Goal: Task Accomplishment & Management: Manage account settings

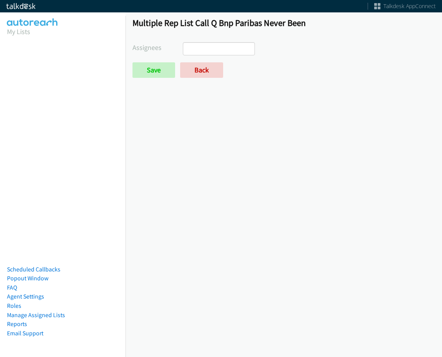
select select
click at [213, 74] on link "Back" at bounding box center [201, 69] width 43 height 15
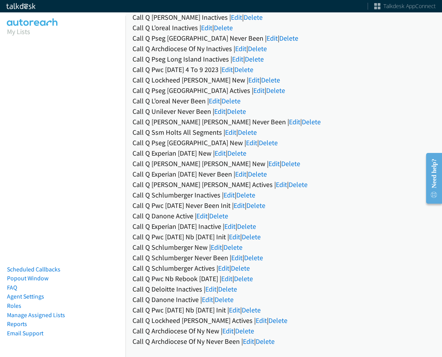
scroll to position [585, 0]
click at [212, 286] on link "Edit" at bounding box center [210, 289] width 11 height 9
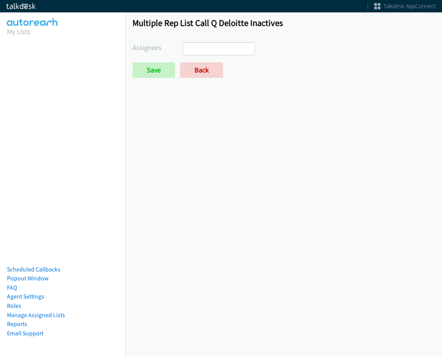
select select
click at [221, 46] on ul at bounding box center [218, 49] width 71 height 12
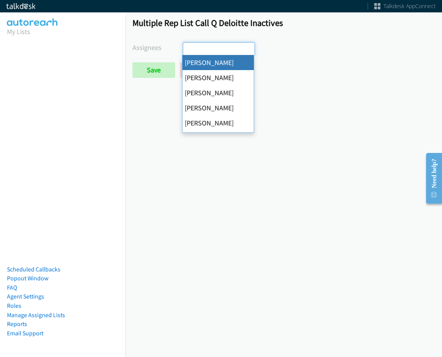
click at [431, 77] on div "Multiple Rep List Call Q Deloitte Inactives Assignees Abigail Odhiambo Alana Ru…" at bounding box center [284, 50] width 317 height 81
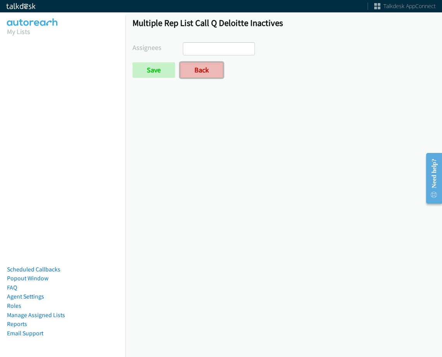
click at [214, 76] on link "Back" at bounding box center [201, 69] width 43 height 15
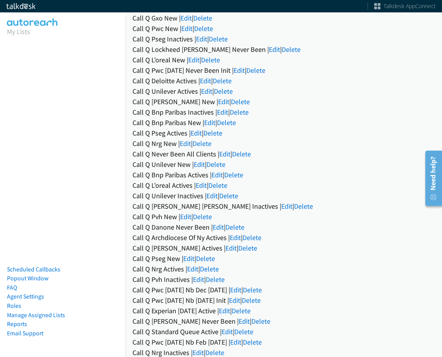
scroll to position [194, 0]
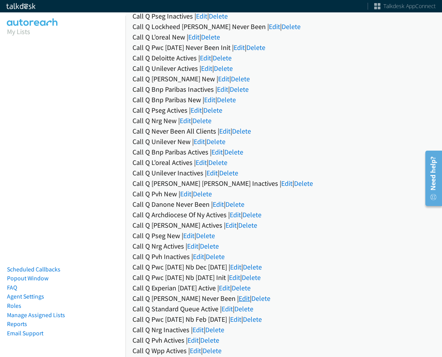
click at [239, 301] on link "Edit" at bounding box center [244, 298] width 11 height 9
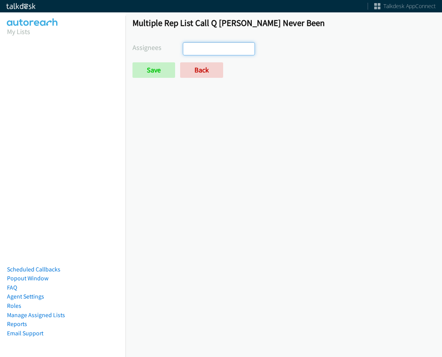
click at [223, 46] on ul at bounding box center [218, 49] width 71 height 12
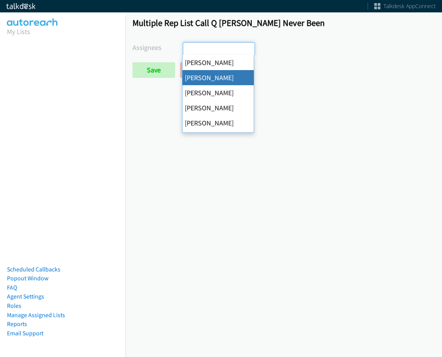
select select "05d74157-9386-4beb-b15d-36aa9c6f71bc"
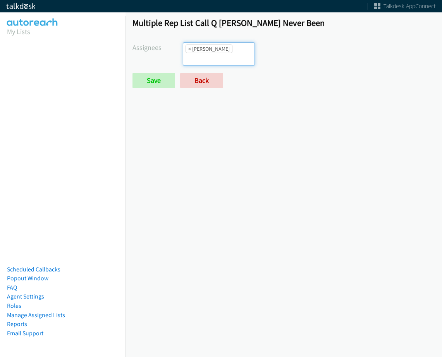
scroll to position [9, 0]
click at [210, 53] on input "search" at bounding box center [196, 59] width 27 height 12
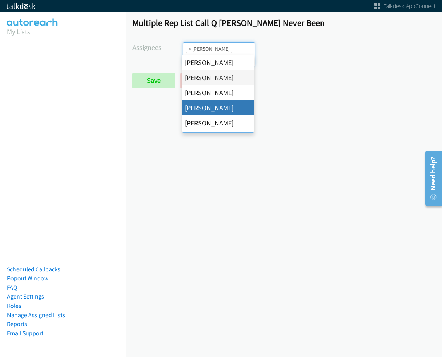
scroll to position [39, 0]
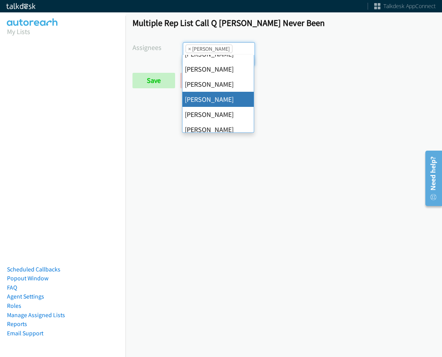
drag, startPoint x: 219, startPoint y: 99, endPoint x: 238, endPoint y: 55, distance: 47.7
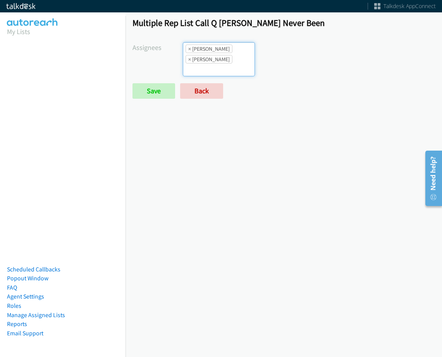
click at [238, 55] on ul "× Alana Ruiz × Daquaya Johnson" at bounding box center [218, 59] width 71 height 33
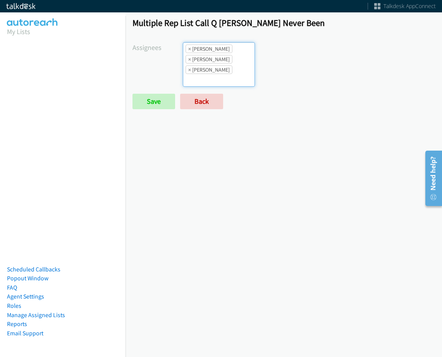
click at [227, 71] on li "× Daquaya Johnson" at bounding box center [209, 69] width 47 height 9
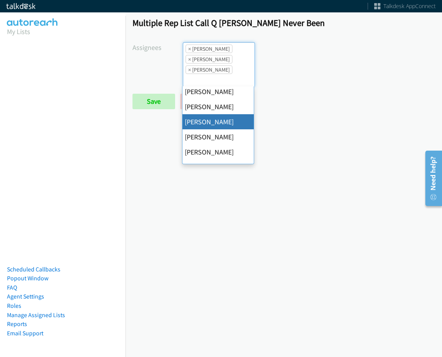
scroll to position [110, 0]
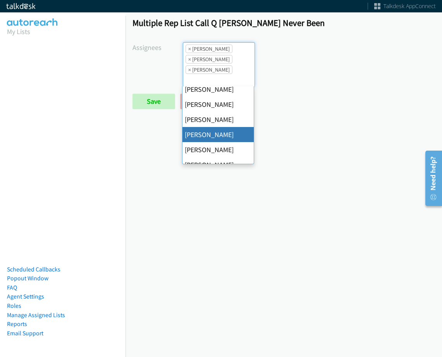
drag, startPoint x: 219, startPoint y: 128, endPoint x: 219, endPoint y: 119, distance: 8.9
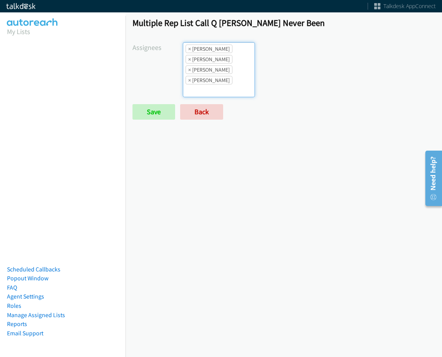
click at [221, 86] on ul "× Alana Ruiz × Charles Ross × Daquaya Johnson × Jasmin Martinez" at bounding box center [218, 70] width 71 height 54
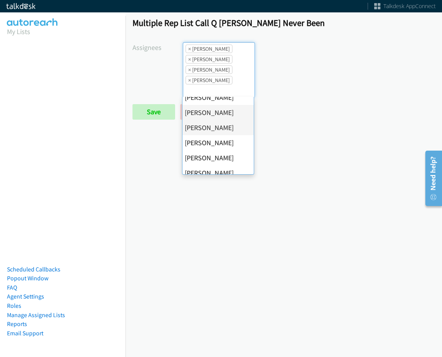
scroll to position [116, 0]
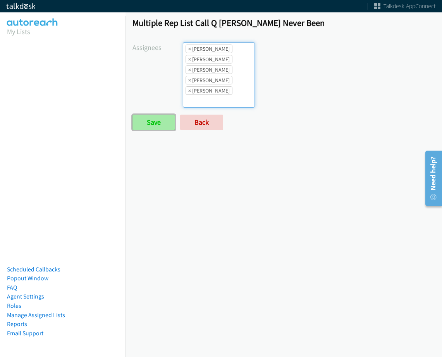
click at [155, 120] on input "Save" at bounding box center [153, 122] width 43 height 15
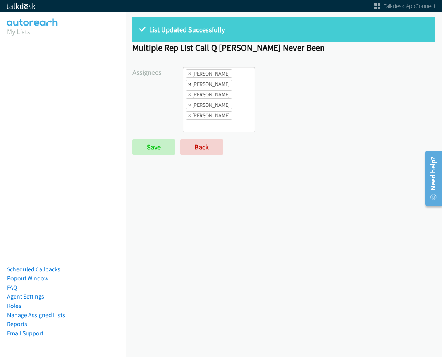
click at [188, 84] on span "×" at bounding box center [189, 84] width 3 height 8
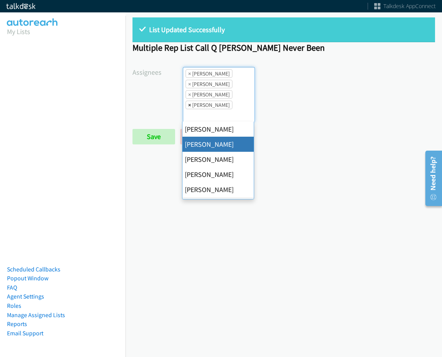
scroll to position [9, 0]
click at [188, 101] on span "×" at bounding box center [189, 105] width 3 height 8
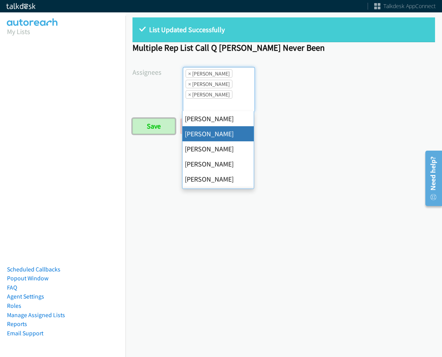
click at [165, 127] on input "Save" at bounding box center [153, 126] width 43 height 15
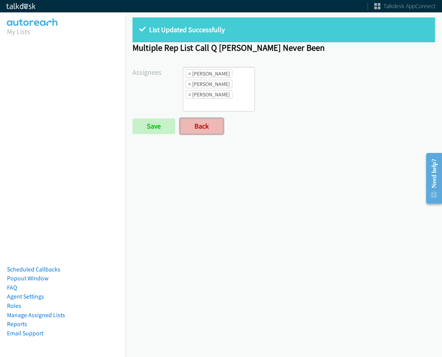
click at [210, 123] on link "Back" at bounding box center [201, 126] width 43 height 15
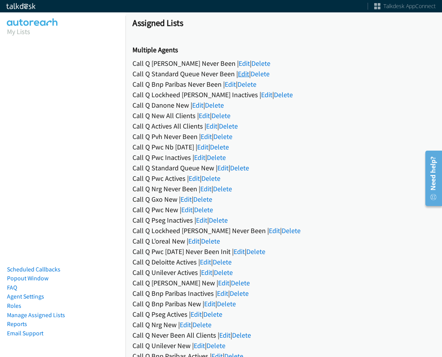
click at [243, 74] on link "Edit" at bounding box center [243, 73] width 11 height 9
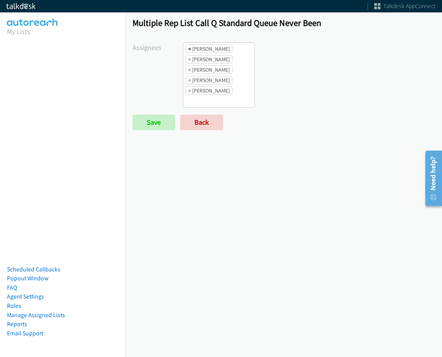
click at [189, 49] on span "×" at bounding box center [189, 49] width 3 height 8
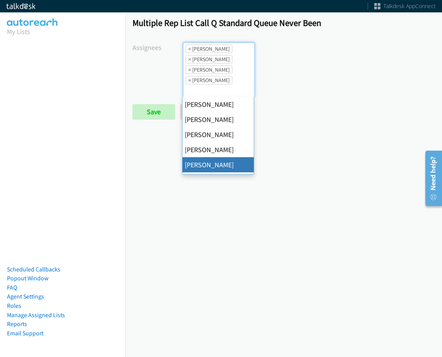
scroll to position [9, 0]
click at [189, 49] on span "×" at bounding box center [189, 49] width 3 height 8
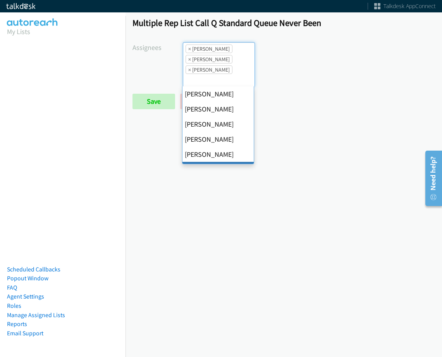
click at [189, 49] on span "×" at bounding box center [189, 49] width 3 height 8
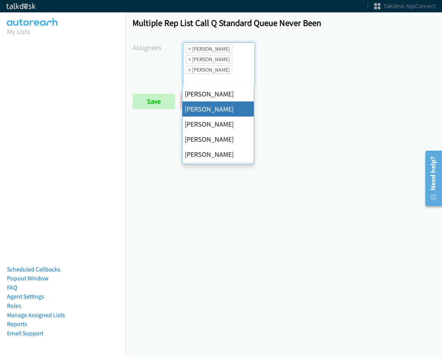
select select "74240000-76d9-4cf3-9953-4c2484ee5015"
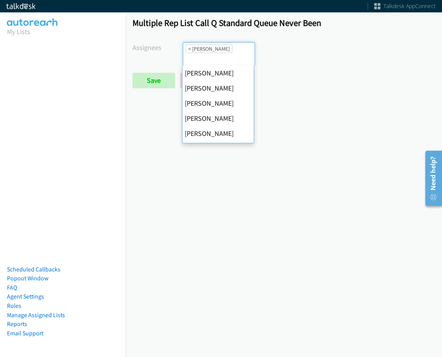
scroll to position [121, 0]
click at [189, 49] on span "×" at bounding box center [189, 49] width 3 height 8
select select
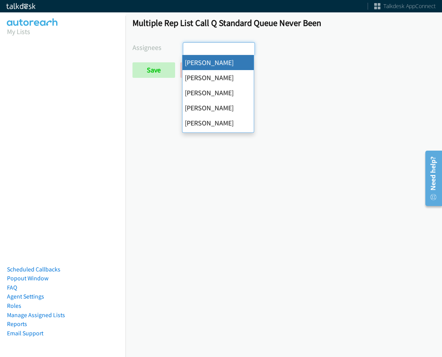
click at [167, 61] on form "Assignees Abigail Odhiambo Alana Ruiz Amber Ramos Cathy Shahan Charles Ross Daq…" at bounding box center [283, 60] width 303 height 36
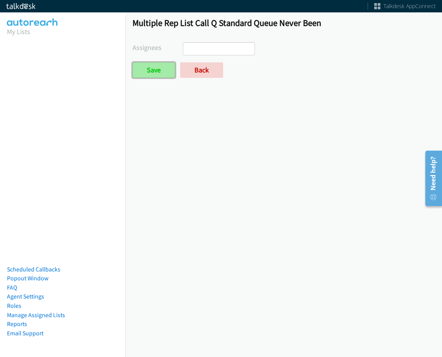
click at [164, 68] on input "Save" at bounding box center [153, 69] width 43 height 15
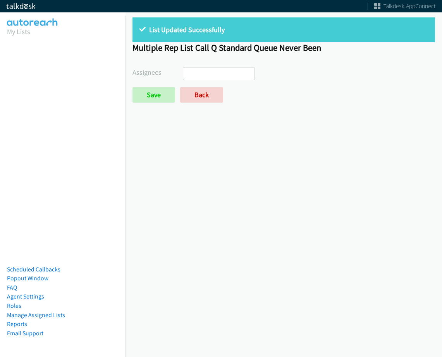
select select
click at [207, 95] on link "Back" at bounding box center [201, 94] width 43 height 15
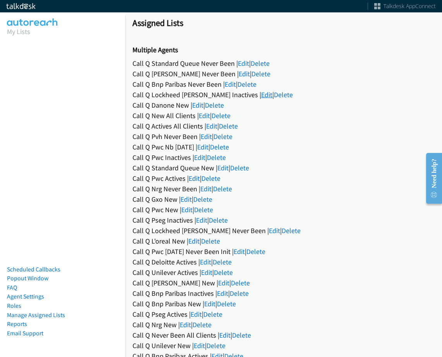
click at [261, 94] on link "Edit" at bounding box center [266, 94] width 11 height 9
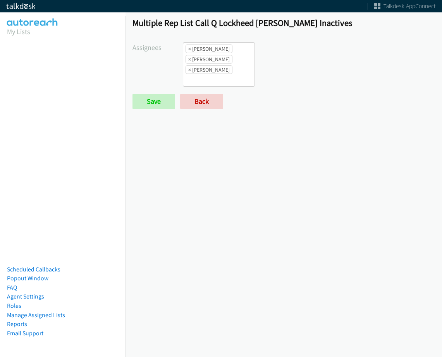
click at [193, 50] on li "× [PERSON_NAME]" at bounding box center [209, 49] width 47 height 9
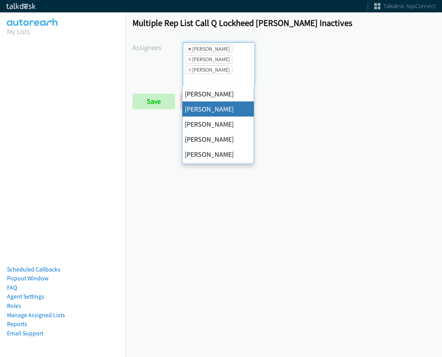
click at [189, 49] on span "×" at bounding box center [189, 49] width 3 height 8
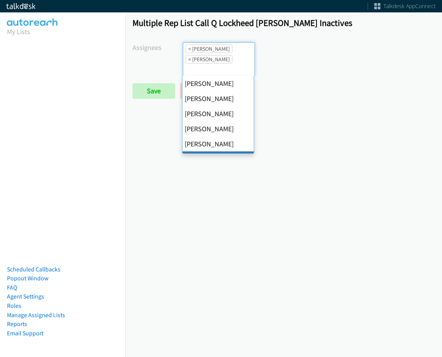
click at [189, 49] on span "×" at bounding box center [189, 49] width 3 height 8
select select "be9ce6ff-d490-4a7d-808b-73677b0698bf"
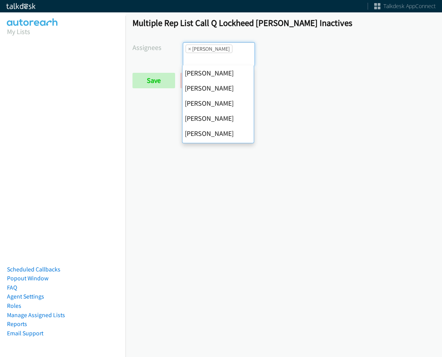
click at [189, 49] on span "×" at bounding box center [189, 49] width 3 height 8
select select
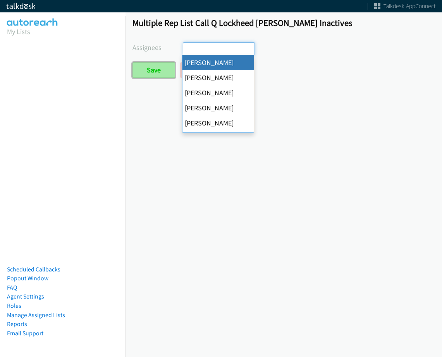
click at [146, 77] on input "Save" at bounding box center [153, 69] width 43 height 15
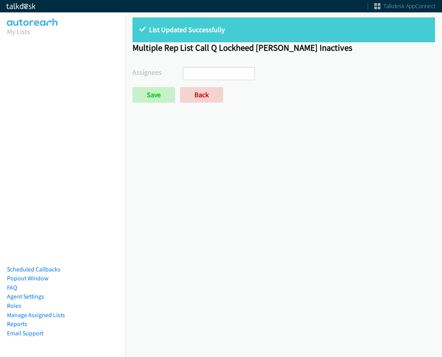
select select
click at [191, 94] on link "Back" at bounding box center [201, 94] width 43 height 15
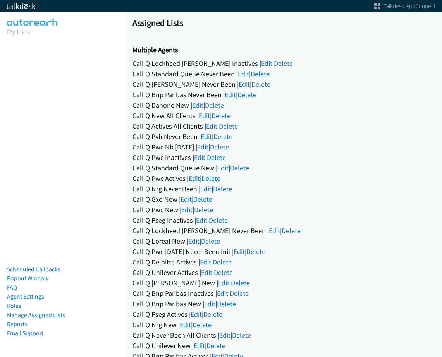
click at [203, 108] on link "Edit" at bounding box center [197, 105] width 11 height 9
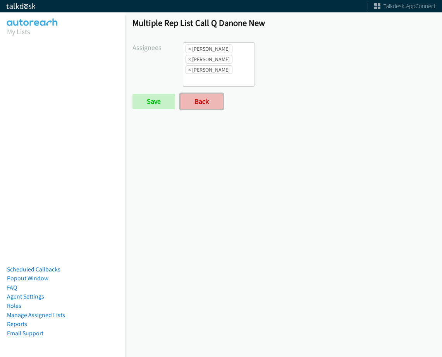
click at [206, 98] on link "Back" at bounding box center [201, 101] width 43 height 15
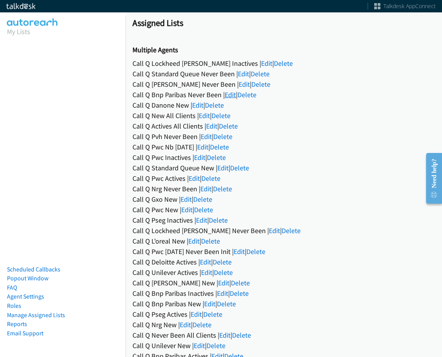
click at [230, 96] on link "Edit" at bounding box center [230, 94] width 11 height 9
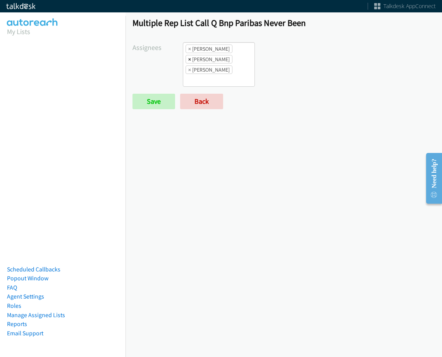
click at [188, 56] on span "×" at bounding box center [189, 59] width 3 height 8
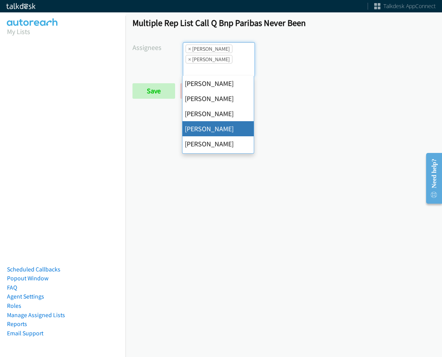
scroll to position [28, 0]
click at [169, 81] on form "Assignees Abigail Odhiambo Alana Ruiz Amber Ramos Cathy Shahan Charles Ross Daq…" at bounding box center [283, 70] width 303 height 57
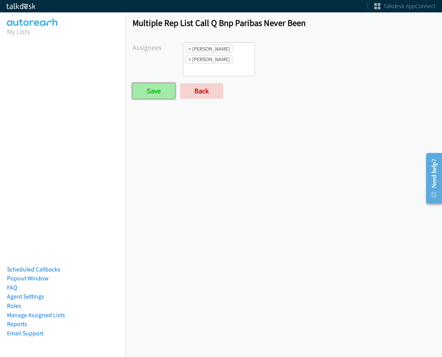
click at [160, 91] on input "Save" at bounding box center [153, 90] width 43 height 15
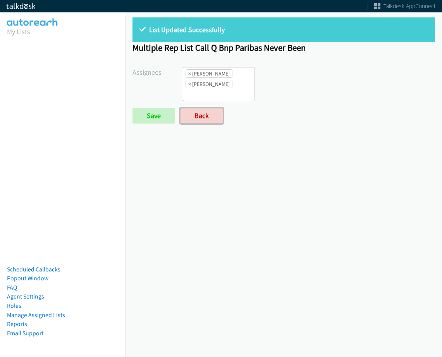
click at [201, 109] on link "Back" at bounding box center [201, 115] width 43 height 15
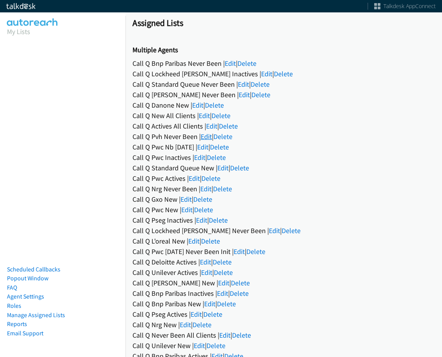
click at [208, 136] on link "Edit" at bounding box center [206, 136] width 11 height 9
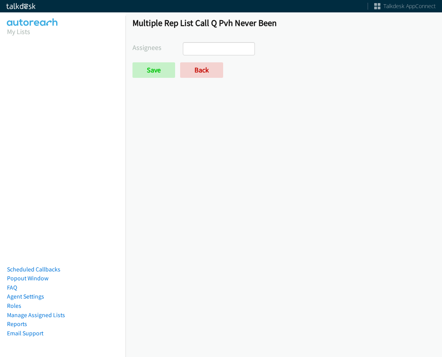
select select
click at [205, 56] on form "Assignees [PERSON_NAME] [PERSON_NAME] [PERSON_NAME] [PERSON_NAME] [PERSON_NAME]…" at bounding box center [283, 60] width 303 height 36
click at [205, 71] on link "Back" at bounding box center [201, 69] width 43 height 15
